Goal: Information Seeking & Learning: Learn about a topic

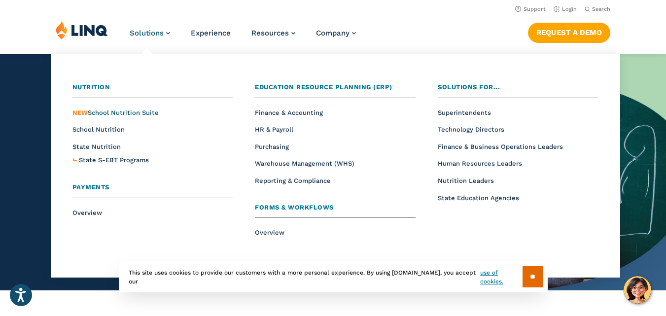
click at [106, 113] on span "NEW School Nutrition Suite" at bounding box center [115, 112] width 86 height 7
